Goal: Find specific page/section

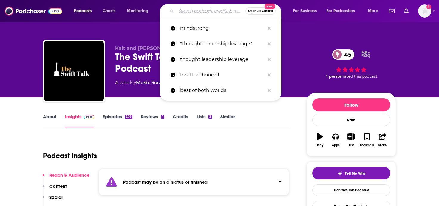
click at [192, 9] on input "Search podcasts, credits, & more..." at bounding box center [210, 11] width 69 height 10
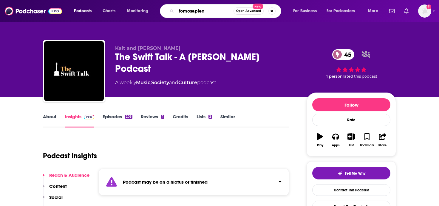
type input "fomosapiens"
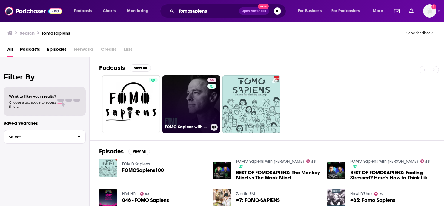
click at [188, 105] on link "56 FOMO Sapiens with [PERSON_NAME]" at bounding box center [191, 104] width 58 height 58
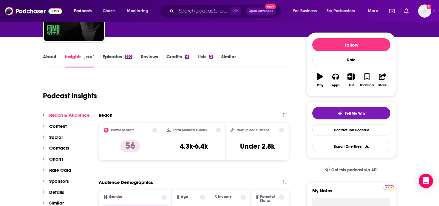
scroll to position [172, 0]
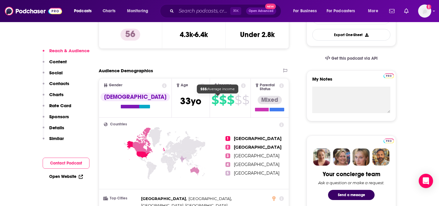
click at [227, 99] on span "$" at bounding box center [230, 100] width 7 height 10
